Goal: Find specific page/section: Find specific page/section

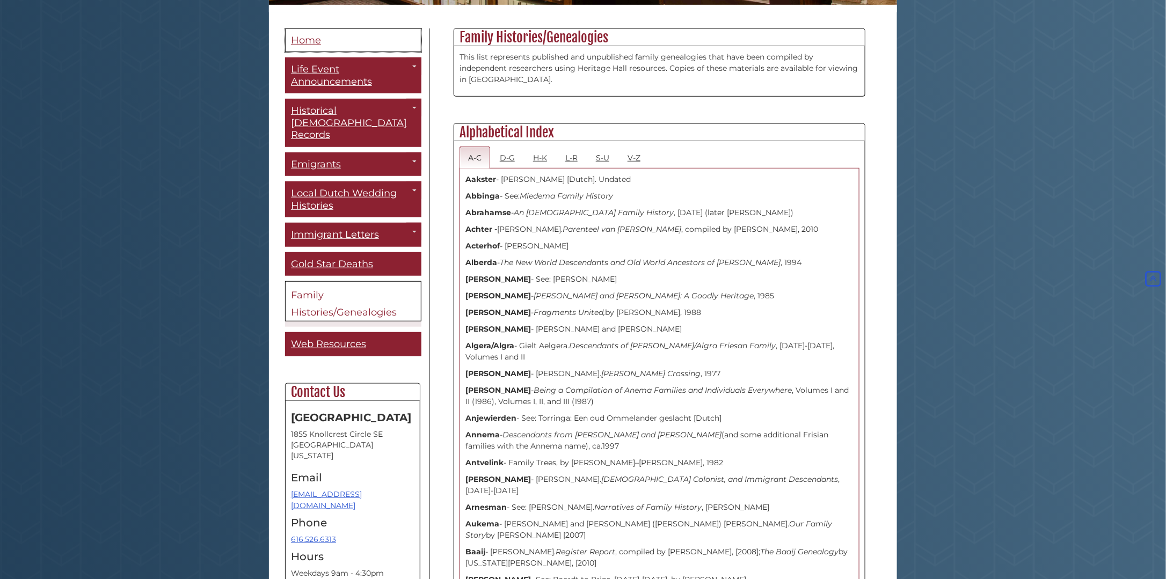
scroll to position [268, 0]
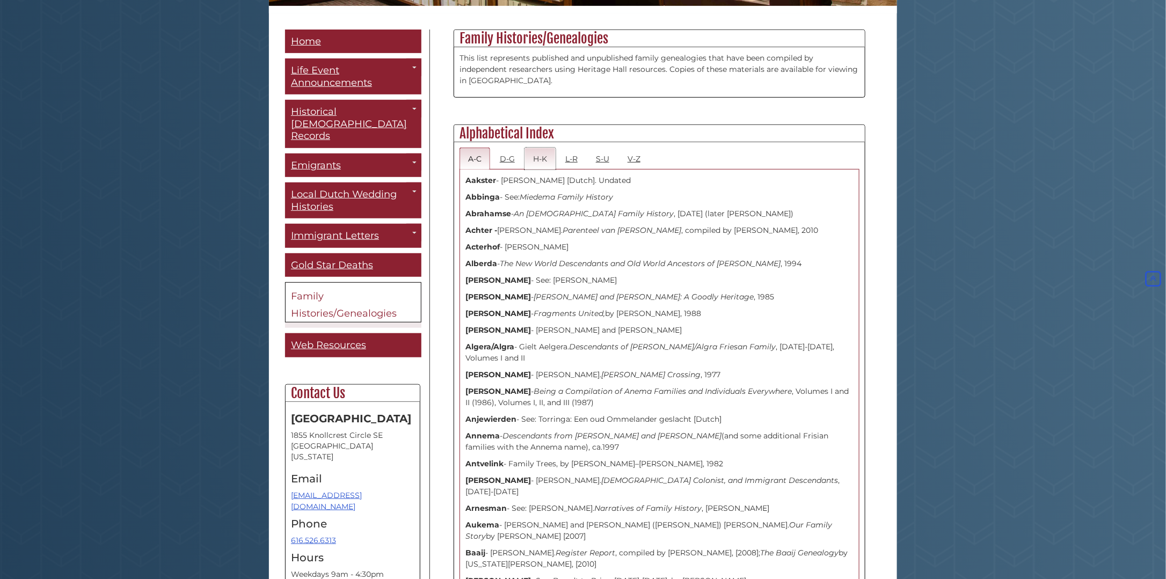
click at [540, 158] on link "H-K" at bounding box center [540, 159] width 31 height 22
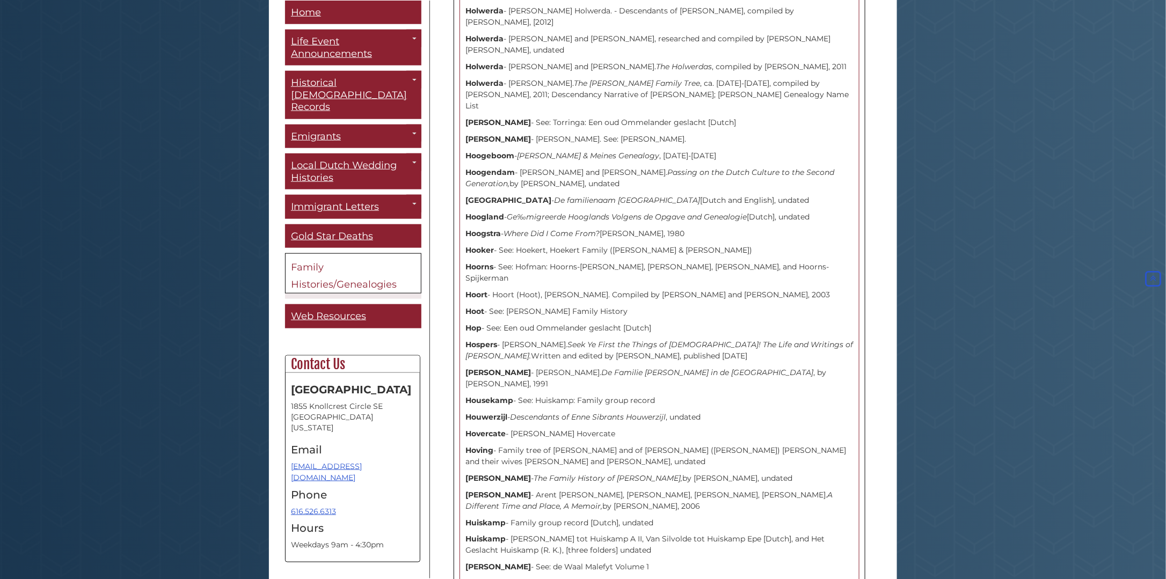
scroll to position [2530, 0]
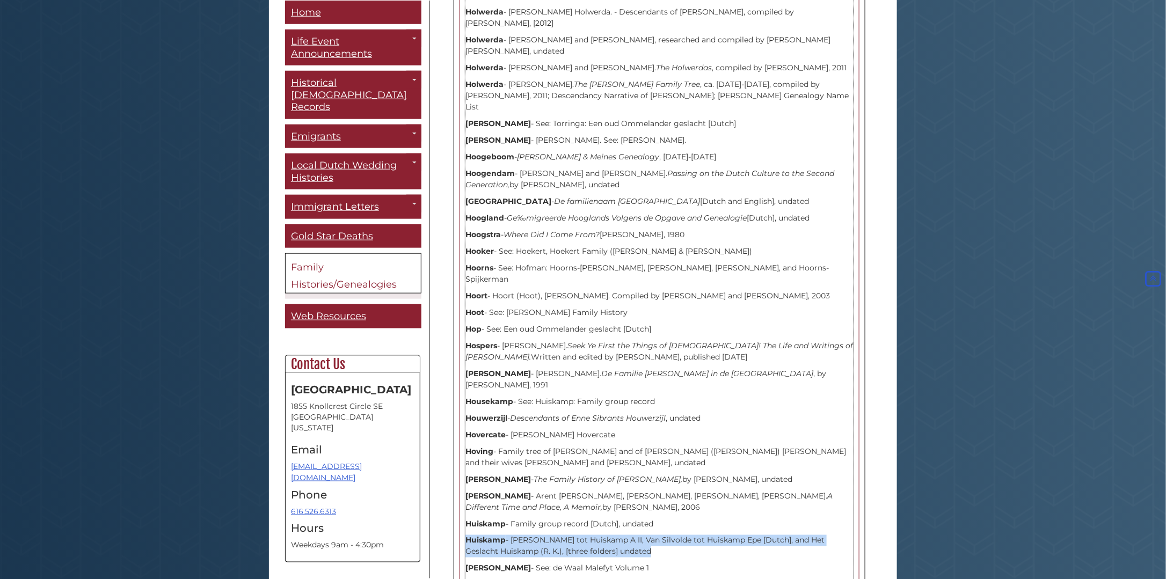
drag, startPoint x: 468, startPoint y: 359, endPoint x: 653, endPoint y: 374, distance: 185.8
click at [653, 535] on p "Huiskamp - [PERSON_NAME] tot Huiskamp A II, Van Silvolde tot Huiskamp Epe [Dutc…" at bounding box center [659, 546] width 388 height 23
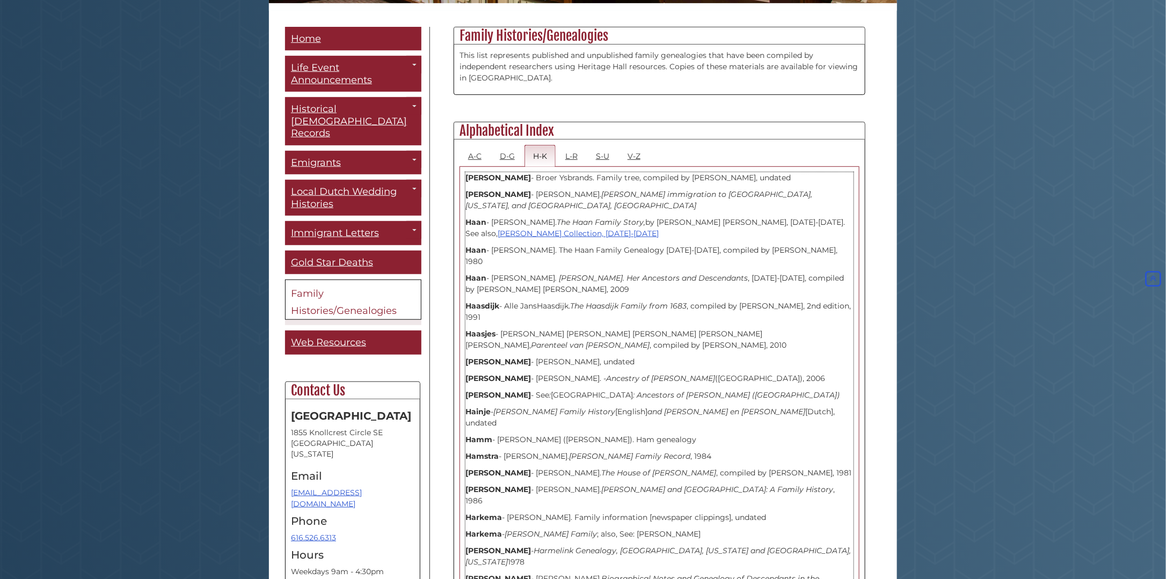
scroll to position [0, 0]
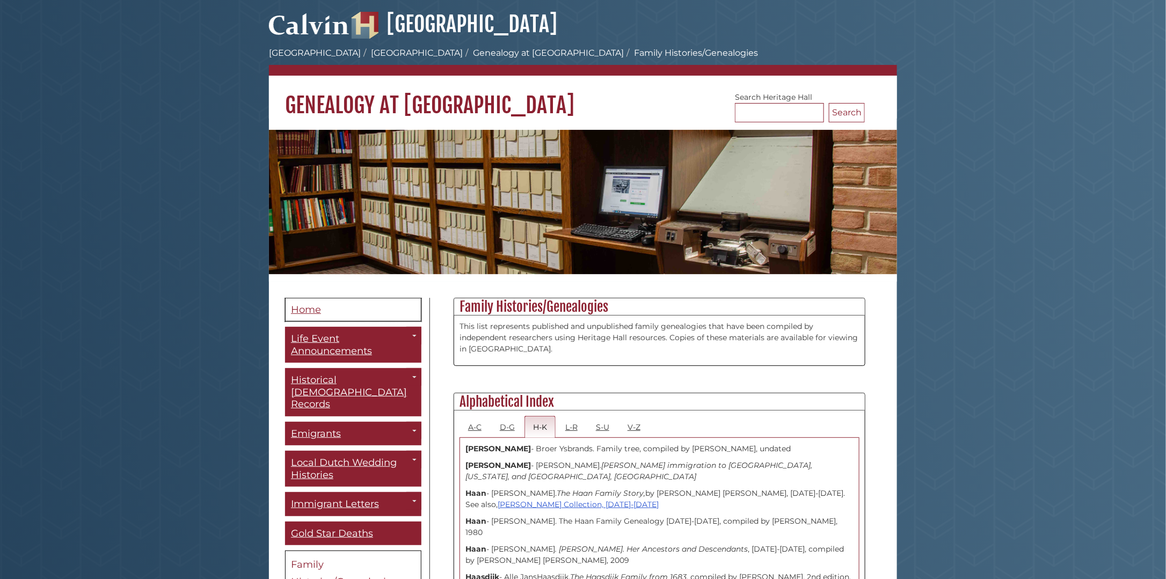
click at [301, 311] on span "Home" at bounding box center [306, 310] width 30 height 12
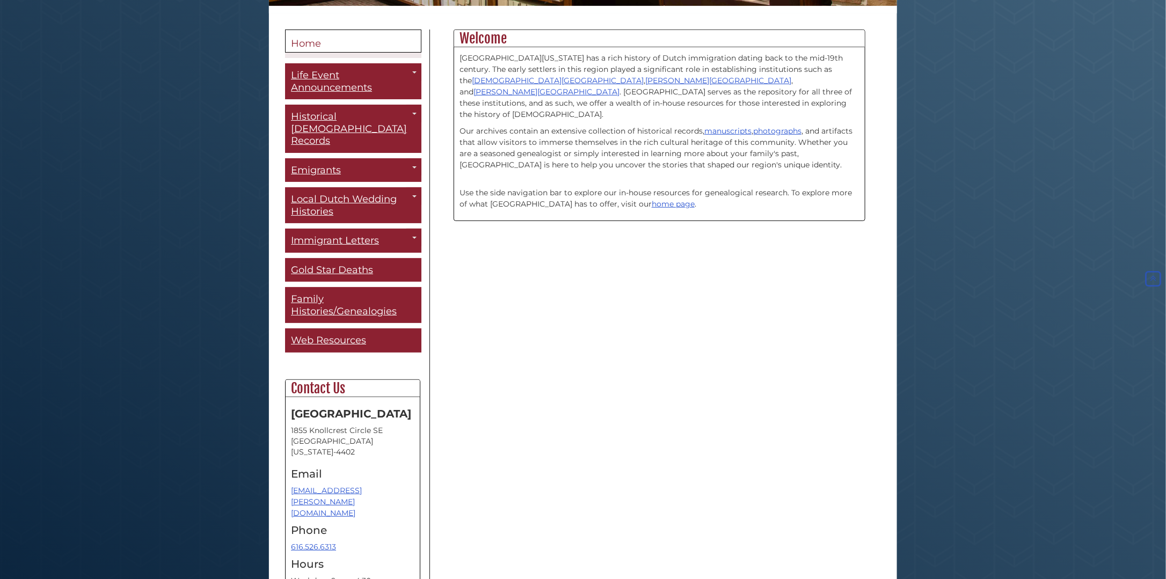
scroll to position [301, 0]
